Goal: Communication & Community: Answer question/provide support

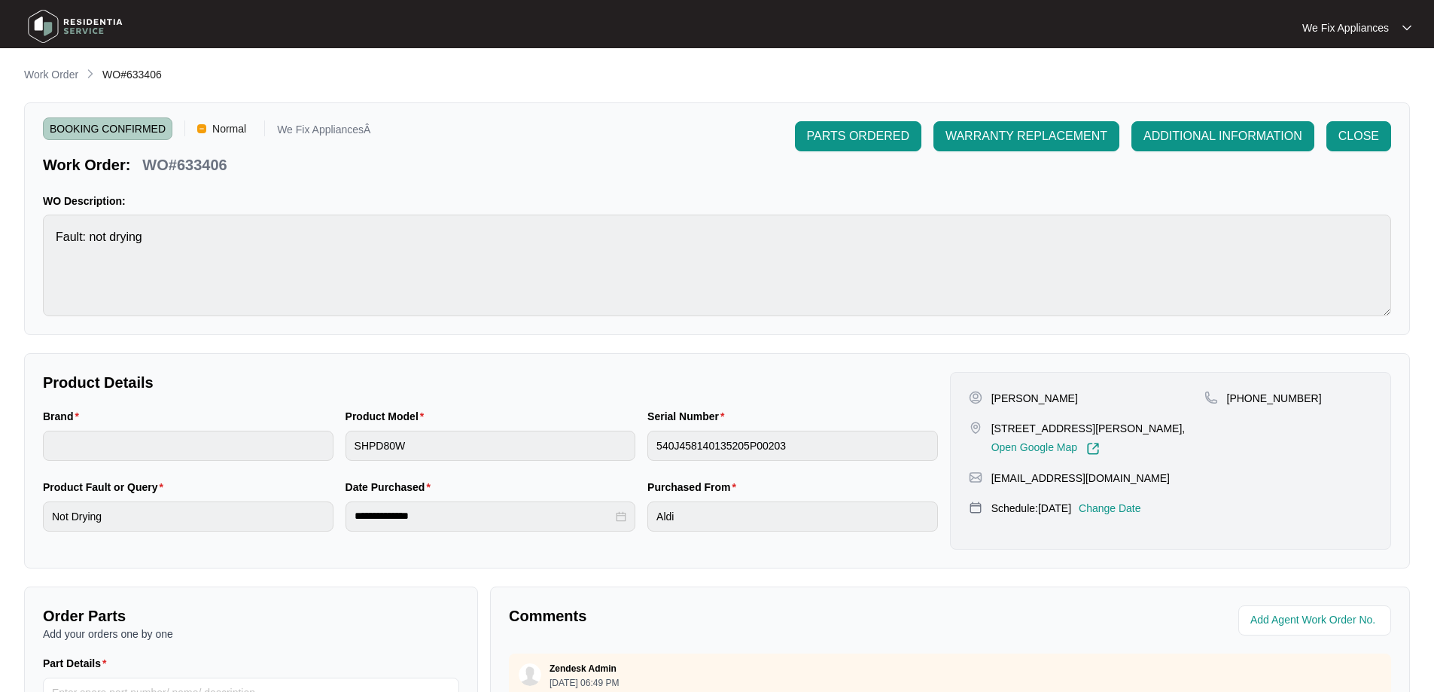
scroll to position [6, 0]
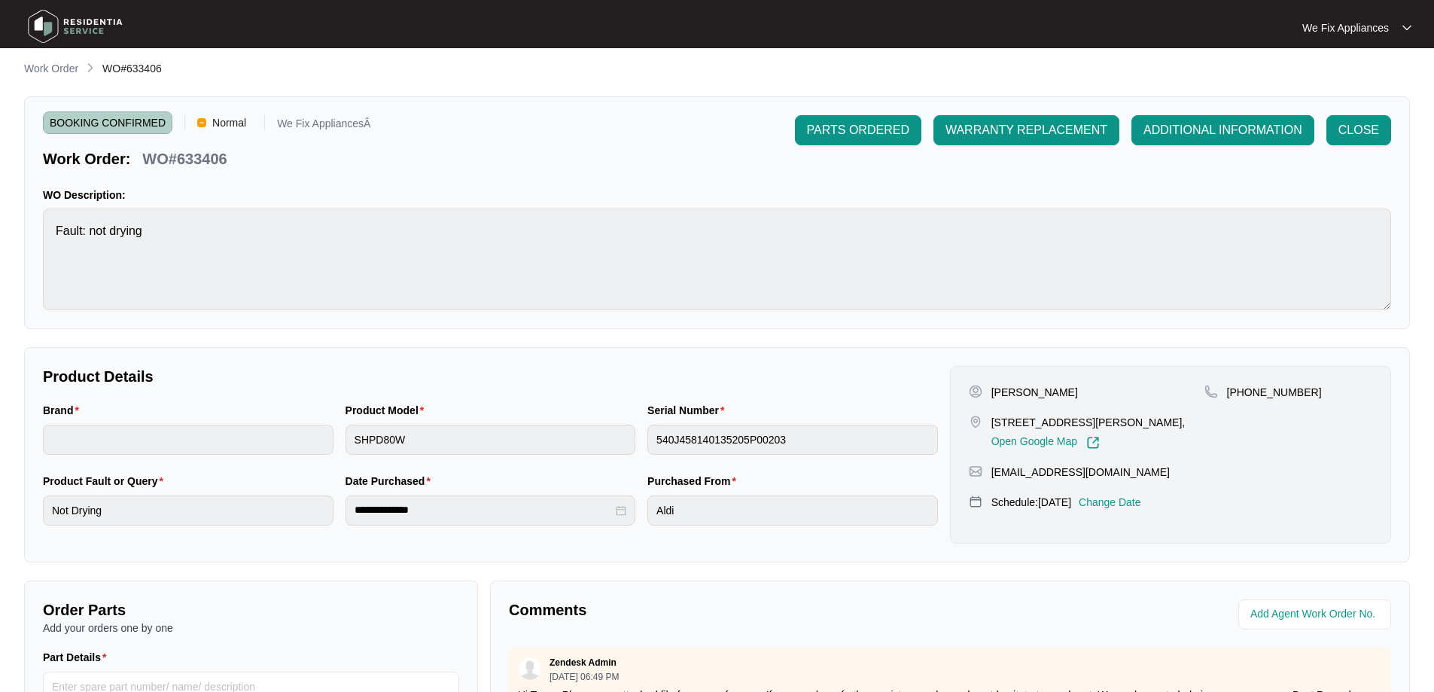
click at [87, 20] on img at bounding box center [75, 26] width 105 height 45
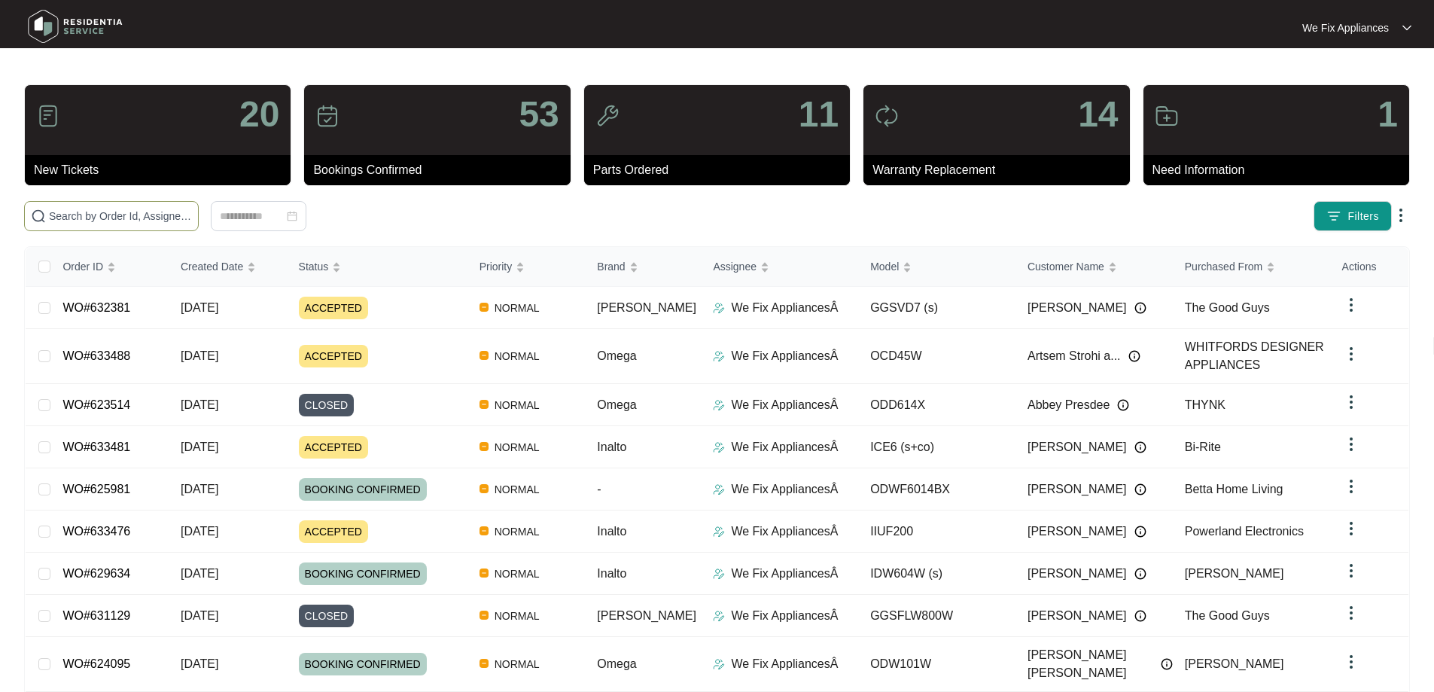
paste input "631051"
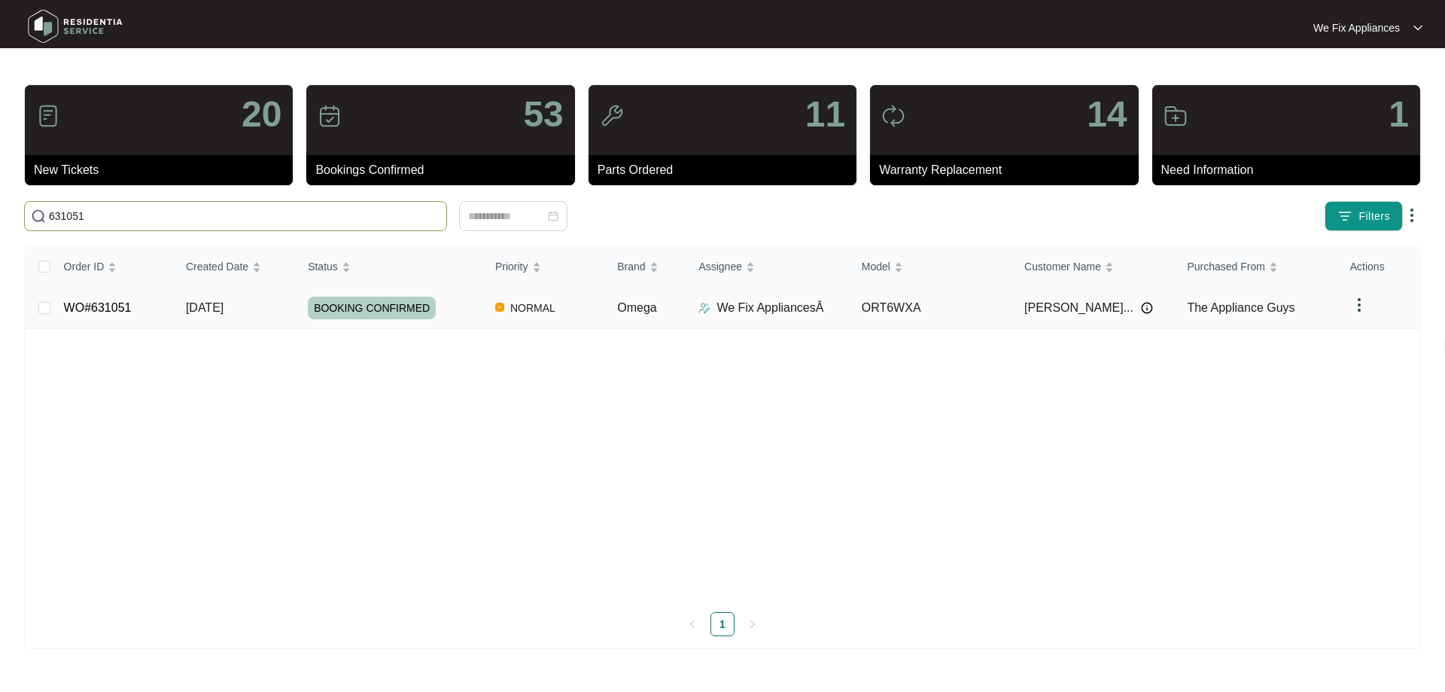
type input "631051"
click at [91, 305] on link "WO#631051" at bounding box center [98, 307] width 68 height 13
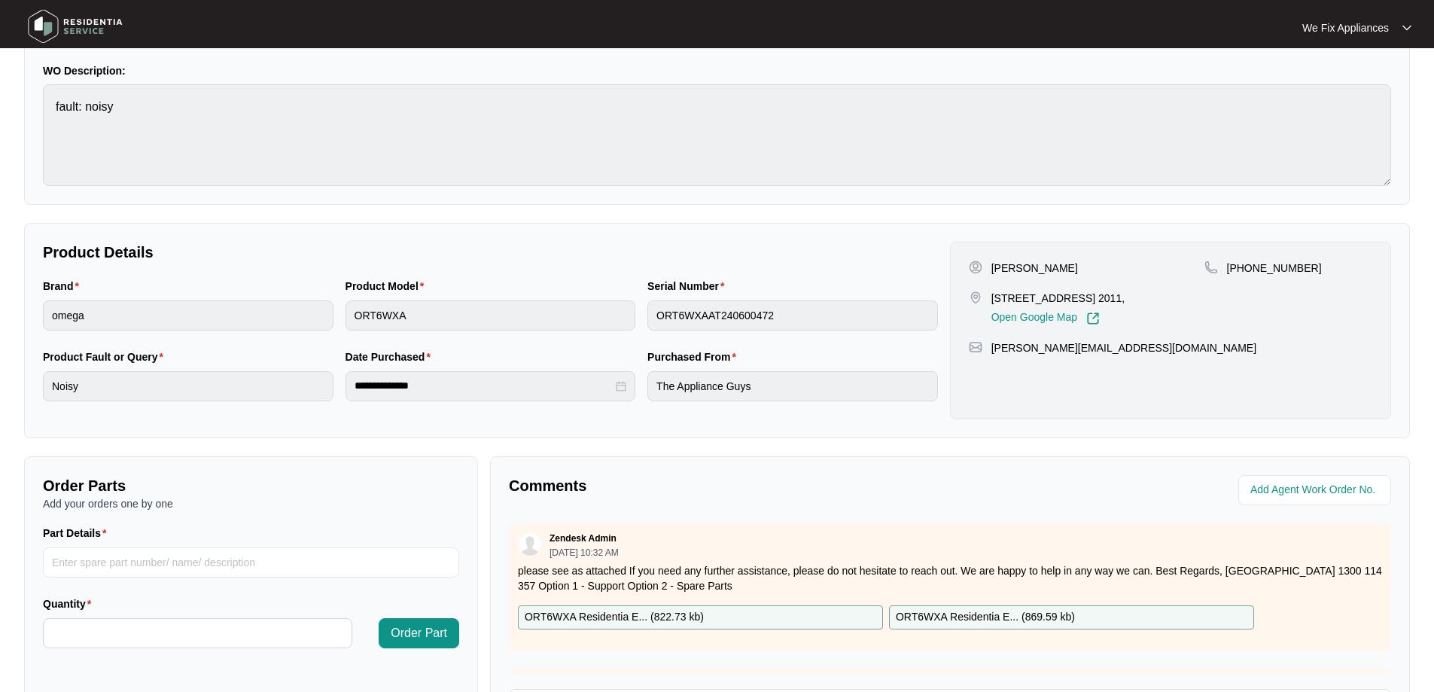
scroll to position [226, 0]
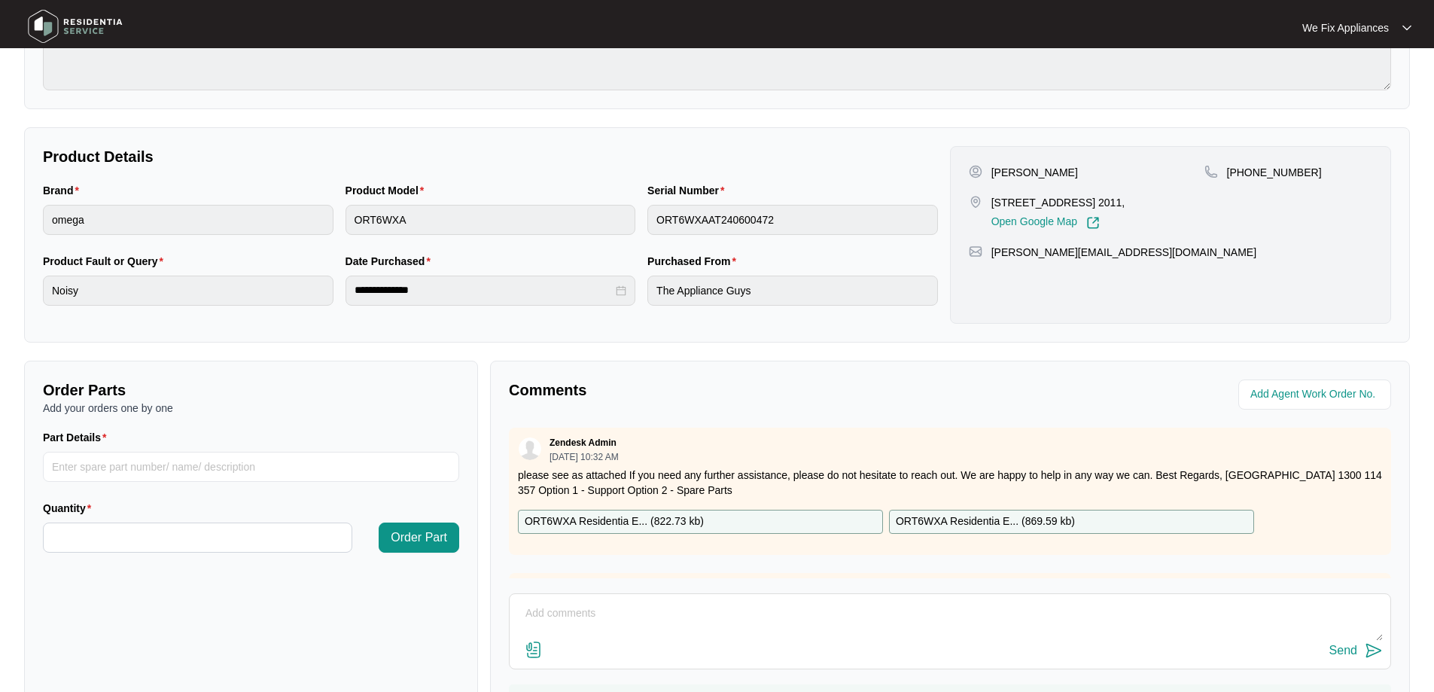
click at [656, 655] on div "Send" at bounding box center [950, 651] width 866 height 20
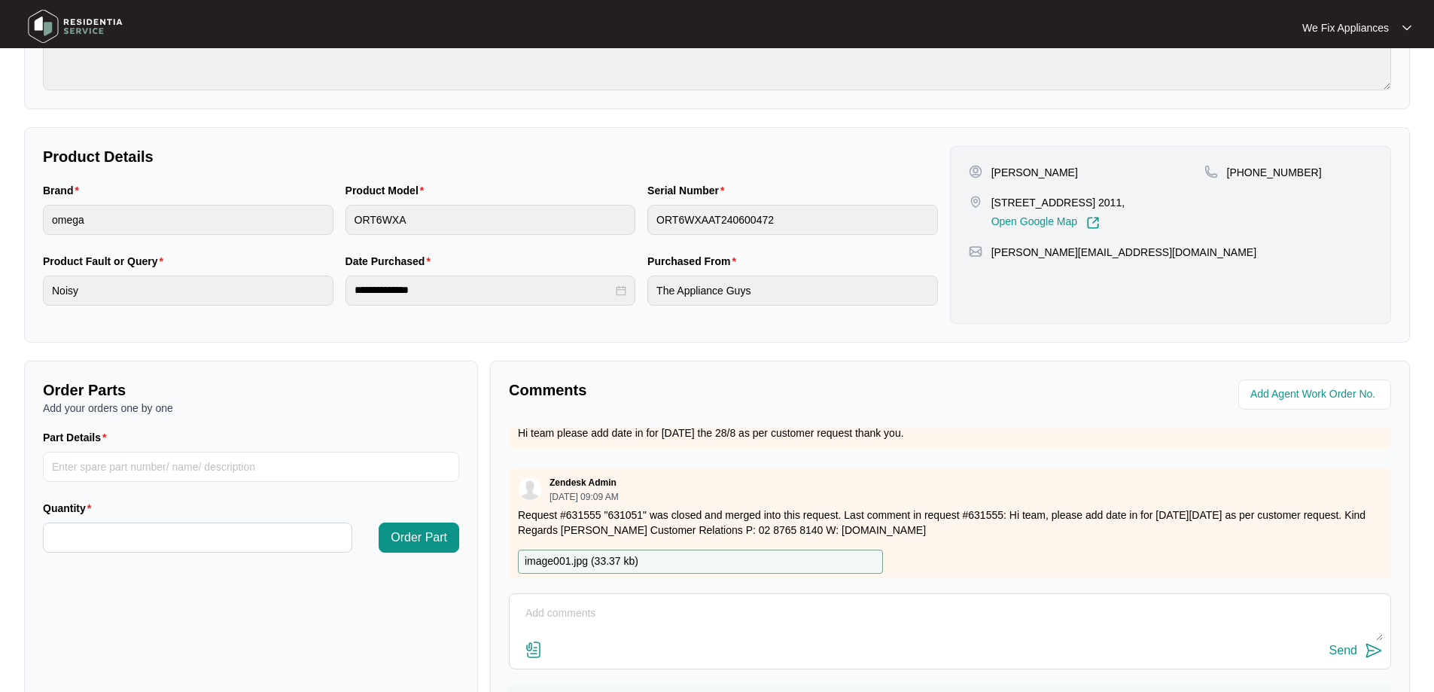
click at [643, 633] on textarea at bounding box center [950, 620] width 866 height 39
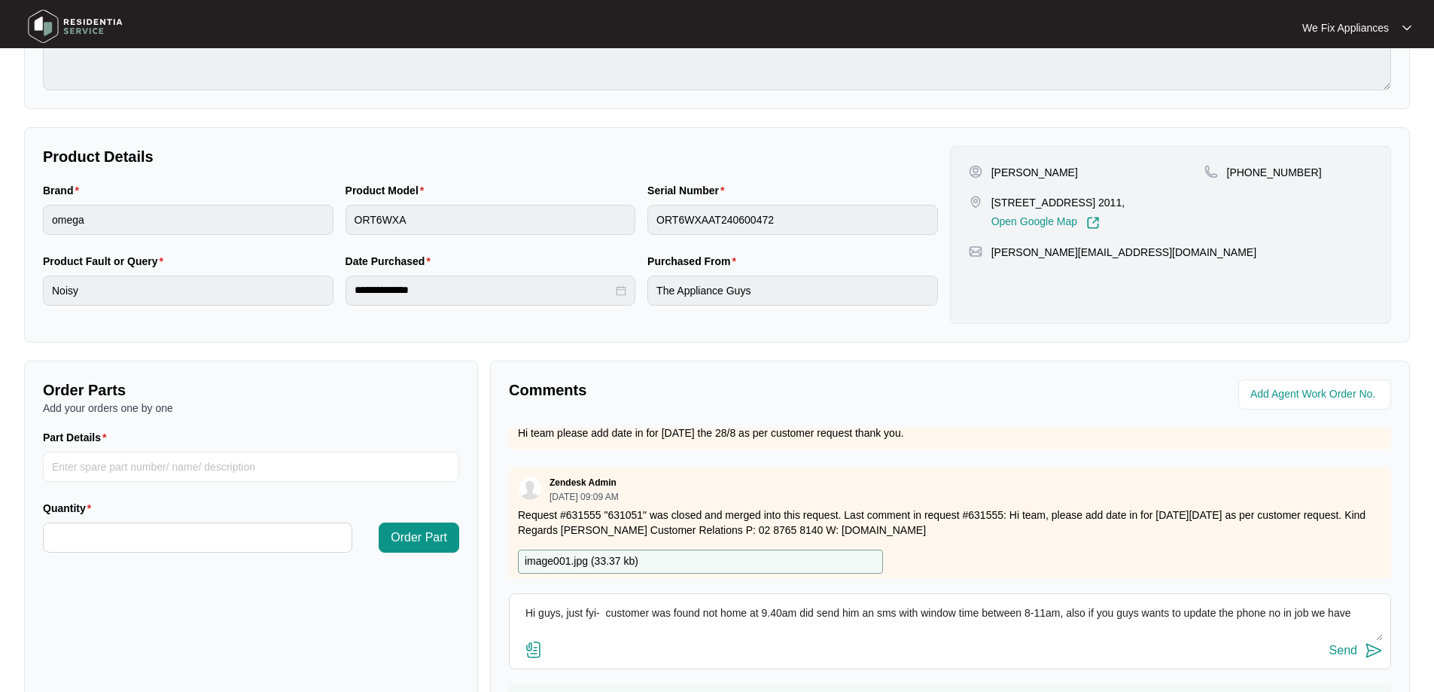
paste textarea "[PHONE_NUMBER]"
click at [1278, 615] on textarea "Hi guys, just fyi- customer was found not home at 9.40am did send him an sms wi…" at bounding box center [950, 620] width 866 height 39
click at [859, 631] on textarea "Hi guys, just fyi- customer was found not home at 9.40am did send him an sms wi…" at bounding box center [950, 620] width 866 height 39
drag, startPoint x: 1339, startPoint y: 640, endPoint x: 1339, endPoint y: 655, distance: 15.1
click at [1339, 648] on div "Hi guys, just fyi- customer was found not home at 9.40am did send him an sms wi…" at bounding box center [950, 631] width 882 height 76
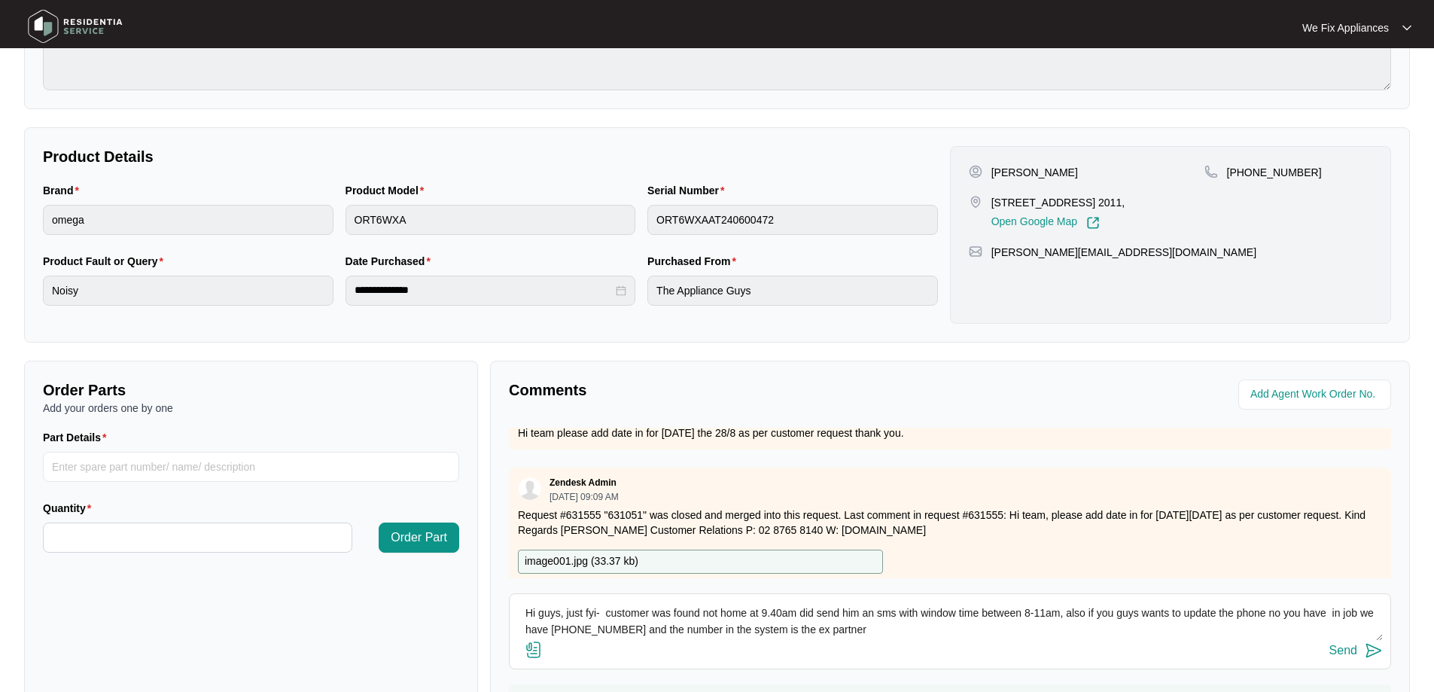
click at [798, 614] on textarea "Hi guys, just fyi- customer was found not home at 9.40am did send him an sms wi…" at bounding box center [950, 620] width 866 height 39
click at [1128, 631] on textarea "Hi guys, just fyi- customer was found not home at 9.40am called him several tim…" at bounding box center [950, 620] width 866 height 39
click at [1308, 615] on textarea "Hi guys, just fyi- customer was found not home at 9.40am called him several tim…" at bounding box center [950, 620] width 866 height 39
click at [1151, 627] on textarea "Hi guys, just fyi- customer was found not home at 9.40am called him several tim…" at bounding box center [950, 620] width 866 height 39
click at [690, 634] on textarea "Hi guys, just fyi- customer was found not home at 9.40am called him several tim…" at bounding box center [950, 620] width 866 height 39
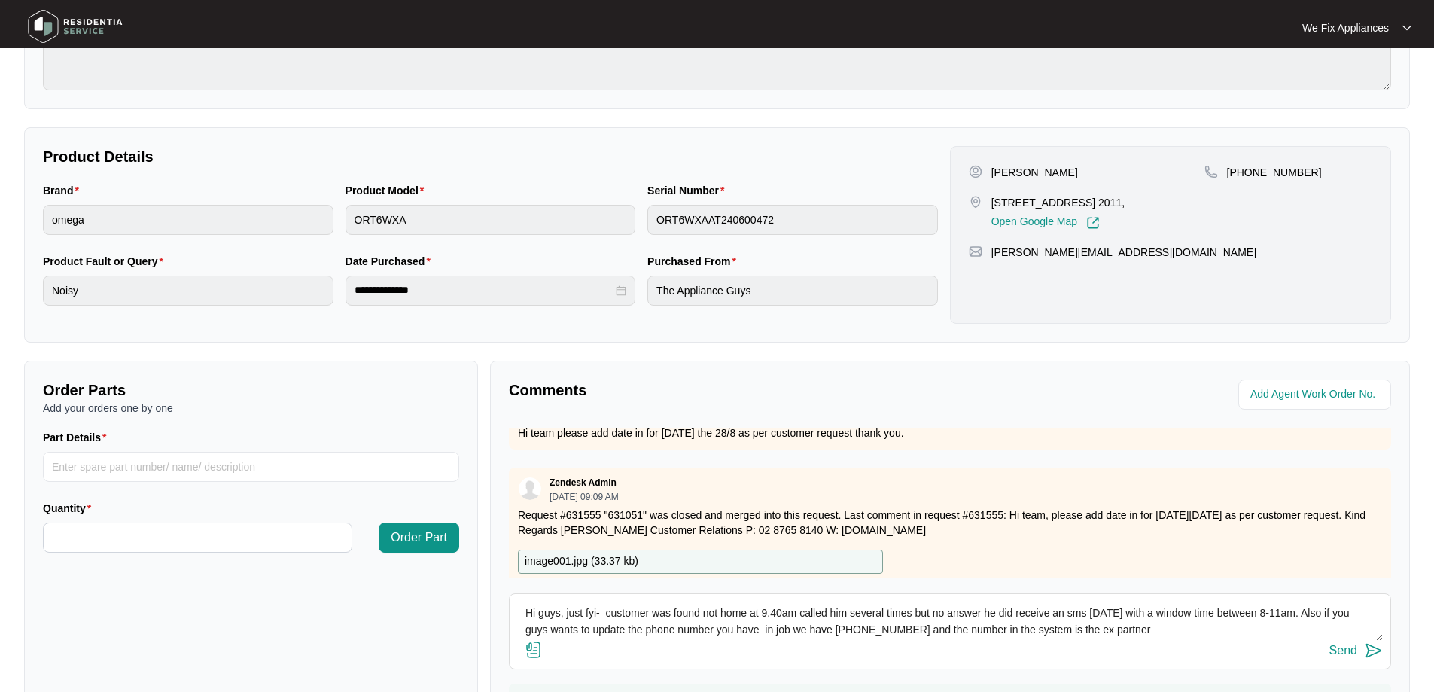
click at [904, 631] on textarea "Hi guys, just fyi- customer was found not home at 9.40am called him several tim…" at bounding box center [950, 620] width 866 height 39
click at [1156, 643] on div "Send" at bounding box center [950, 651] width 866 height 20
click at [1138, 640] on textarea "Hi guys, just fyi- customer was found not home at 9.40am called him several tim…" at bounding box center [950, 620] width 866 height 39
type textarea "Hi guys, just fyi- customer was found not home at 9.40am called him several tim…"
click at [1332, 658] on button "Send" at bounding box center [1355, 651] width 53 height 20
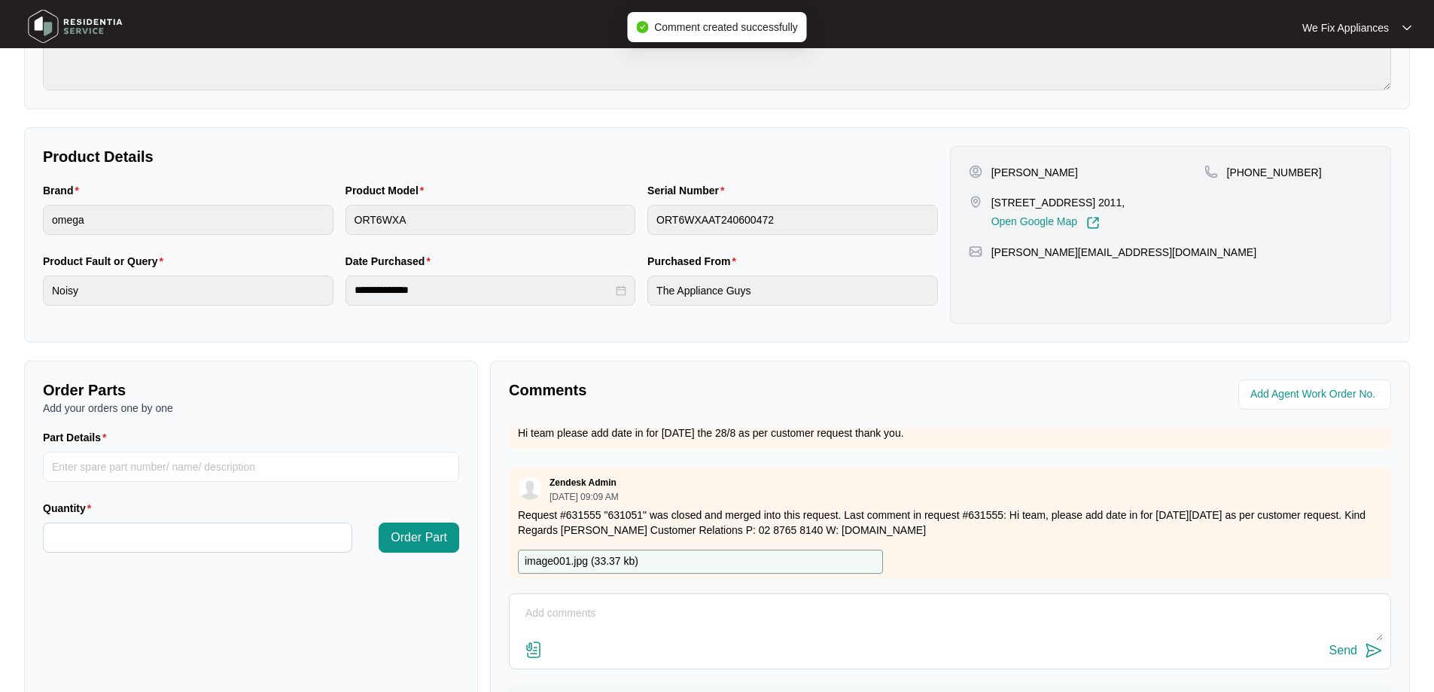
click at [61, 25] on img at bounding box center [75, 26] width 105 height 45
